Goal: Information Seeking & Learning: Learn about a topic

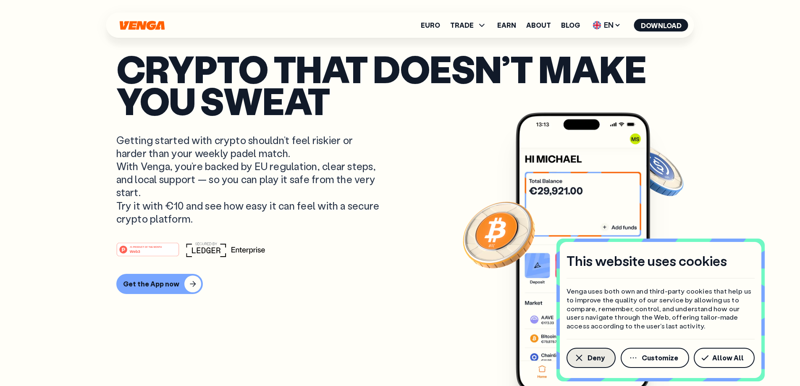
click at [592, 366] on button "Deny" at bounding box center [591, 358] width 49 height 20
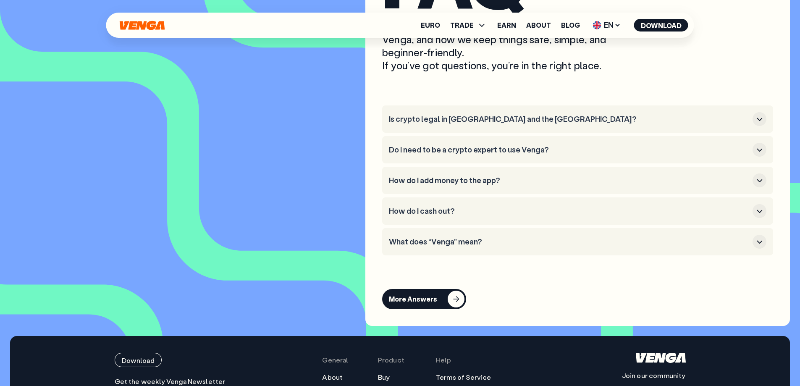
scroll to position [3541, 0]
click at [763, 125] on icon "button" at bounding box center [760, 120] width 10 height 10
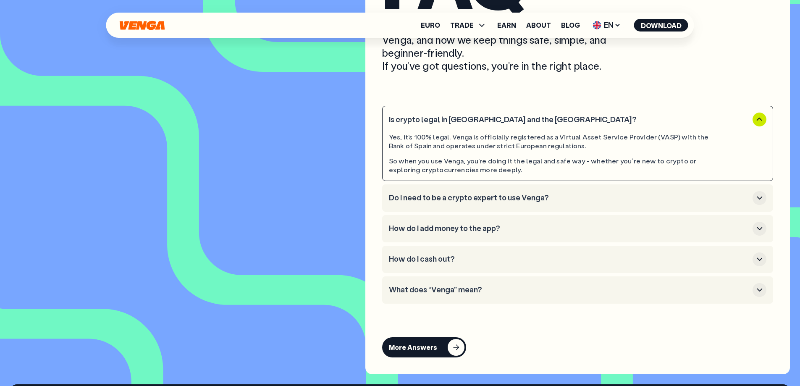
click at [760, 125] on icon "button" at bounding box center [760, 120] width 10 height 10
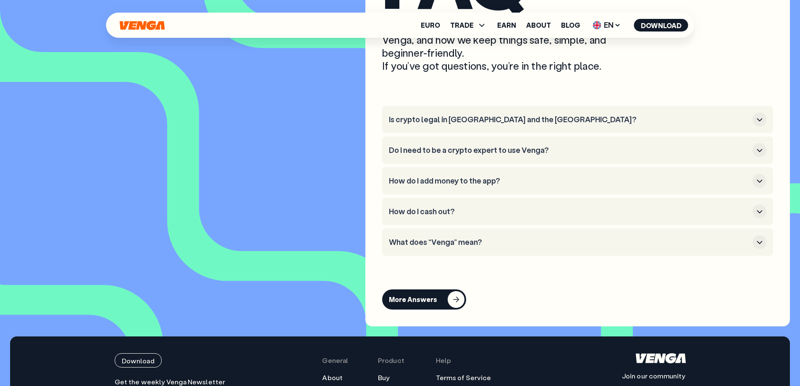
click at [760, 155] on icon "button" at bounding box center [760, 150] width 10 height 10
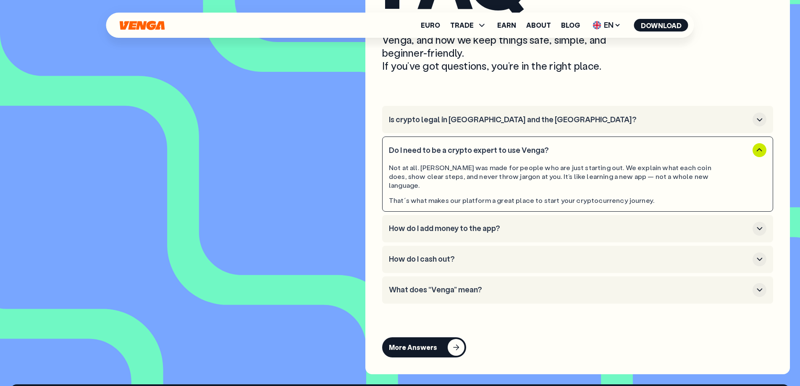
click at [759, 155] on icon "button" at bounding box center [760, 150] width 10 height 10
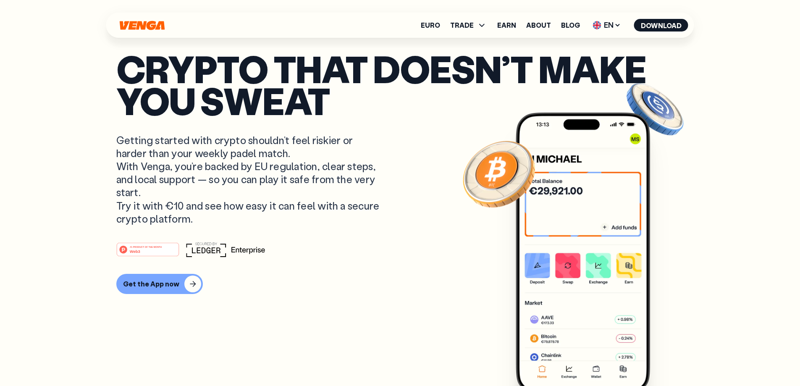
scroll to position [0, 0]
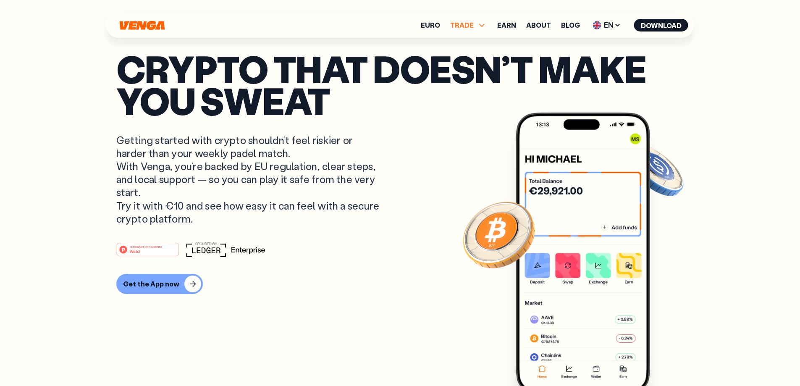
click at [486, 27] on icon at bounding box center [482, 25] width 10 height 10
click at [516, 53] on p "Crypto that doesn’t make you sweat" at bounding box center [400, 85] width 568 height 64
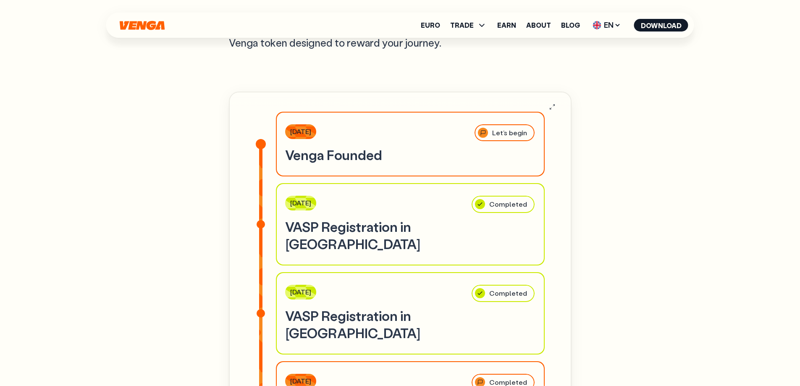
scroll to position [2583, 0]
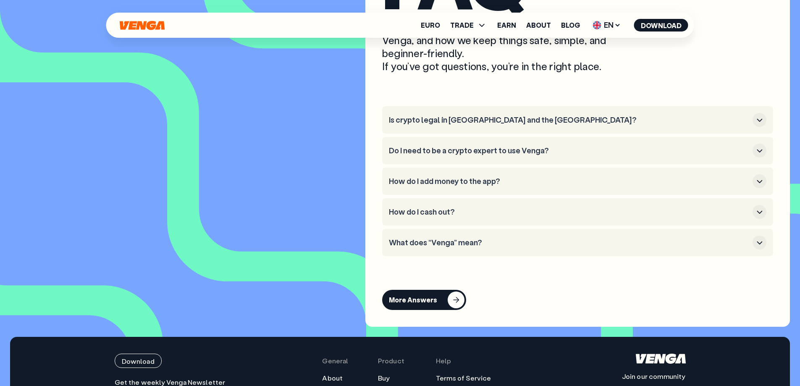
scroll to position [3541, 0]
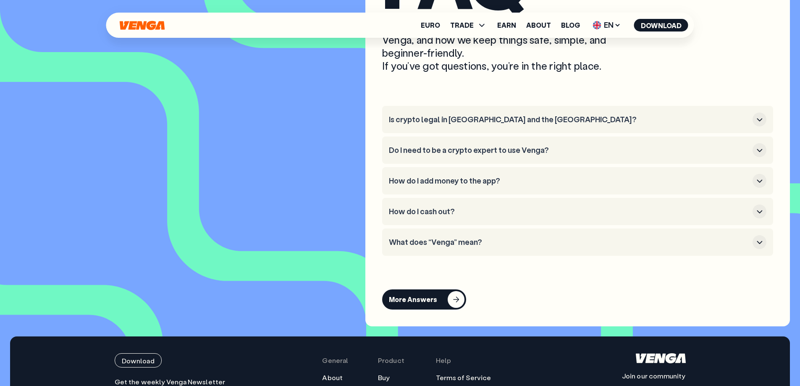
click at [758, 125] on icon "button" at bounding box center [760, 120] width 10 height 10
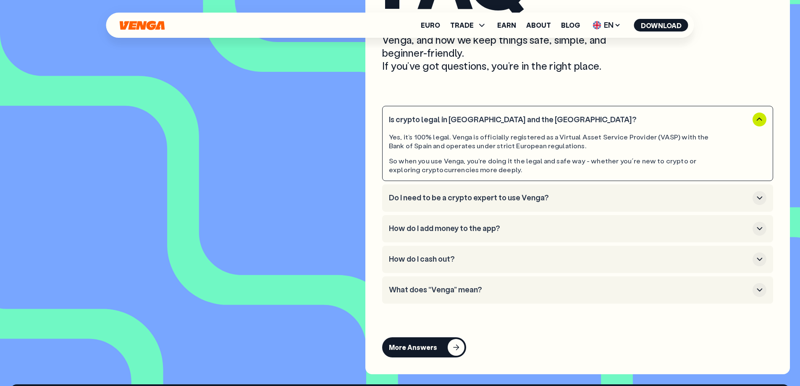
click at [758, 125] on icon "button" at bounding box center [760, 120] width 10 height 10
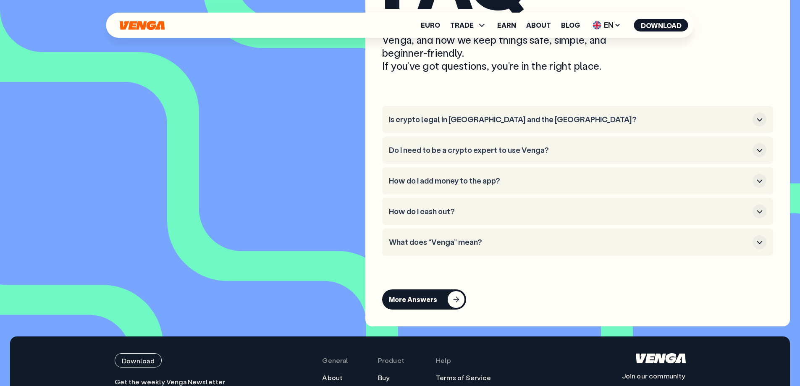
click at [752, 157] on button "Do I need to be a crypto expert to use Venga?" at bounding box center [578, 150] width 378 height 14
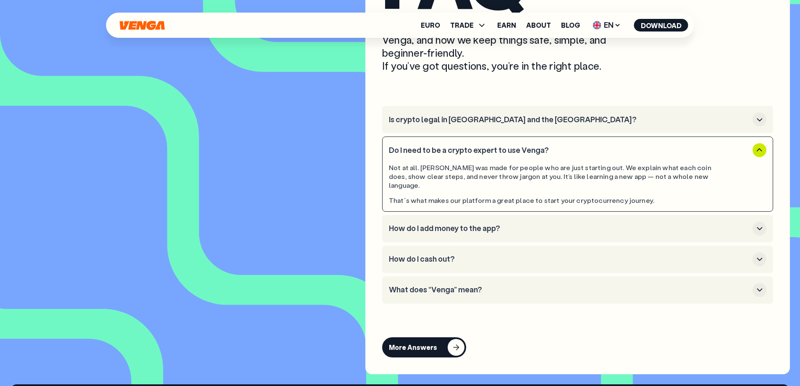
click at [752, 157] on button "Do I need to be a crypto expert to use Venga?" at bounding box center [578, 150] width 378 height 14
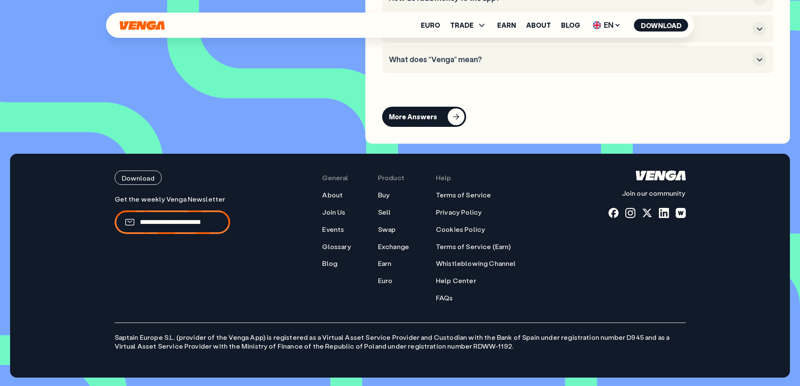
scroll to position [3737, 0]
click at [341, 194] on link "About" at bounding box center [332, 195] width 21 height 9
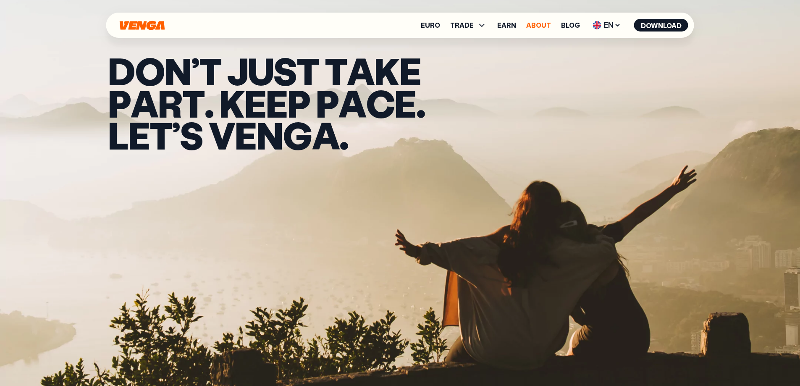
click at [544, 26] on link "About" at bounding box center [538, 25] width 25 height 7
click at [571, 24] on link "Blog" at bounding box center [570, 25] width 19 height 7
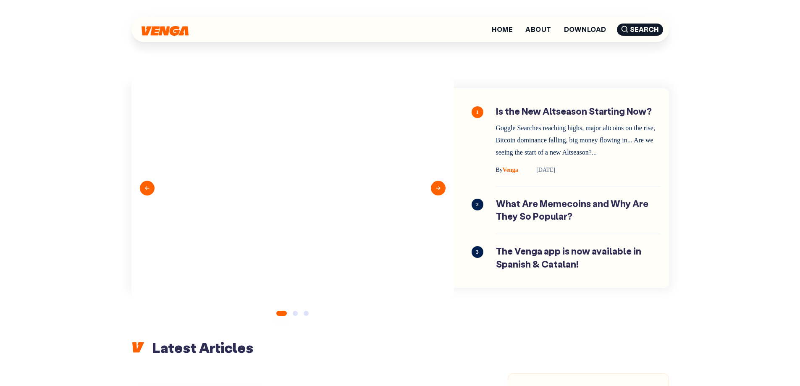
click at [438, 187] on button "Next" at bounding box center [438, 188] width 15 height 15
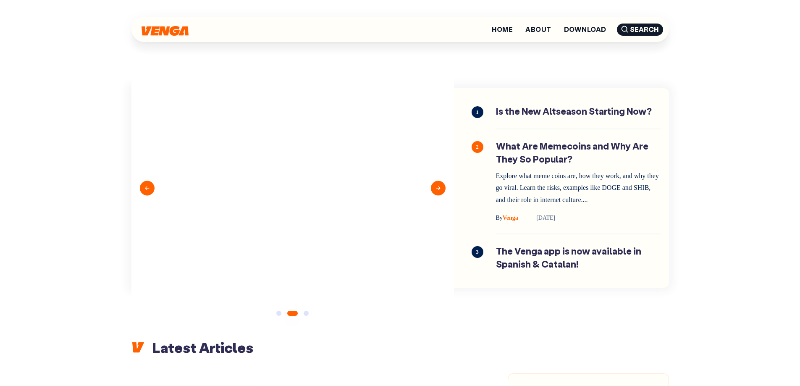
click at [438, 187] on button "Next" at bounding box center [438, 188] width 15 height 15
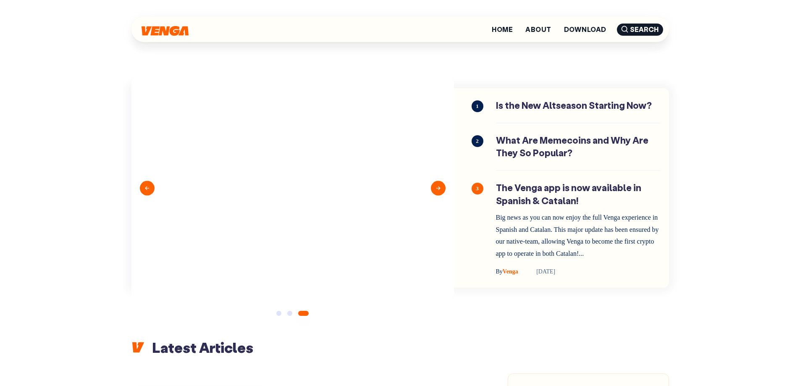
click at [150, 195] on button "Previous" at bounding box center [147, 188] width 15 height 15
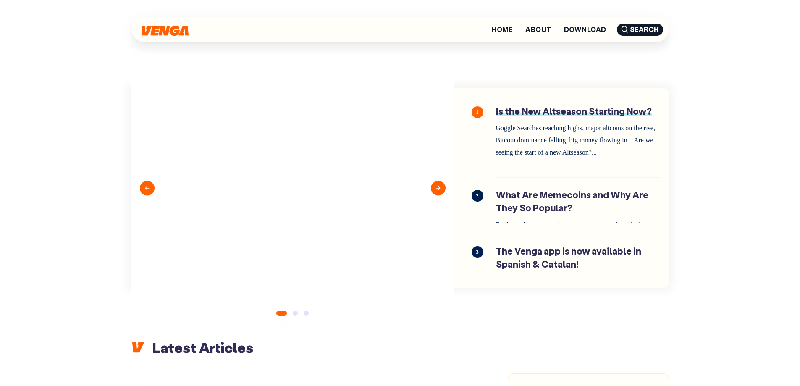
click at [522, 116] on link "Is the New Altseason Starting Now?" at bounding box center [578, 136] width 165 height 62
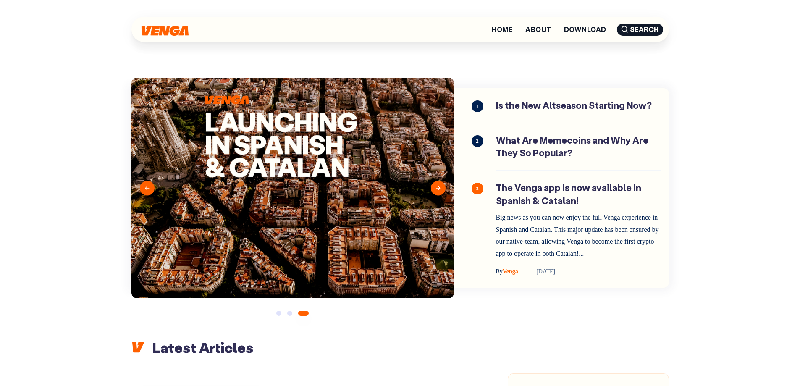
click at [280, 316] on button "1" at bounding box center [278, 313] width 5 height 5
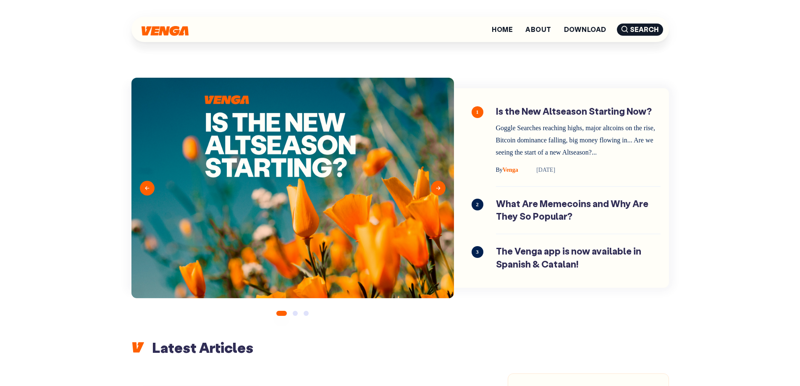
click at [296, 314] on button "2" at bounding box center [295, 313] width 5 height 5
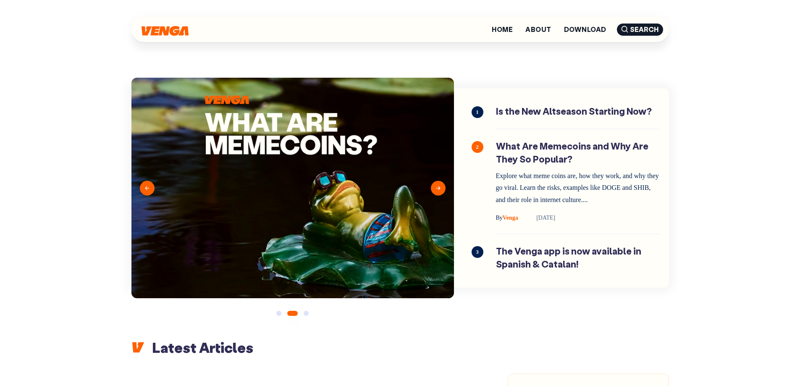
click at [305, 315] on button "3" at bounding box center [306, 313] width 5 height 5
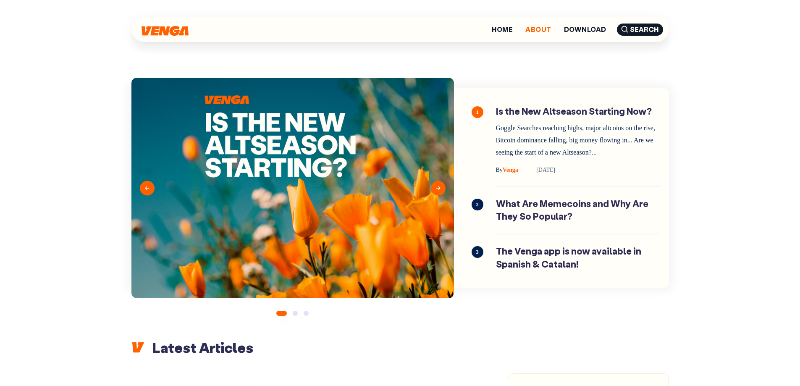
click at [543, 26] on link "About" at bounding box center [539, 29] width 26 height 7
